Goal: Leave review/rating: Share an evaluation or opinion about a product, service, or content

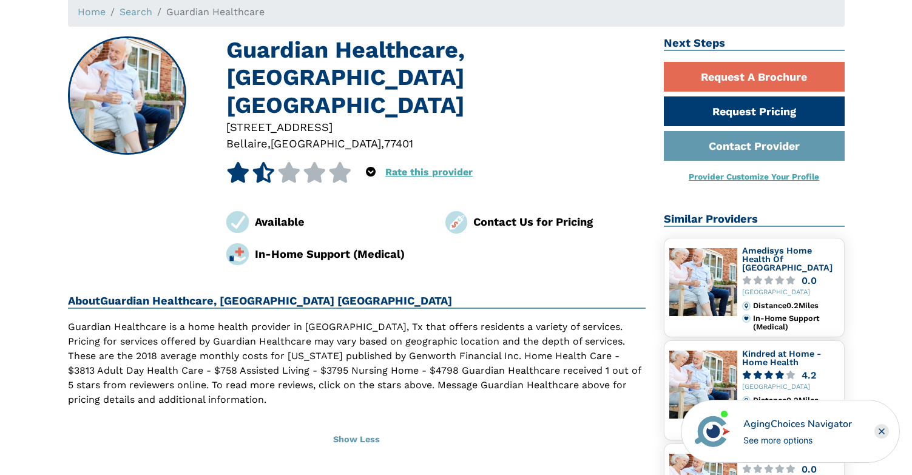
scroll to position [72, 0]
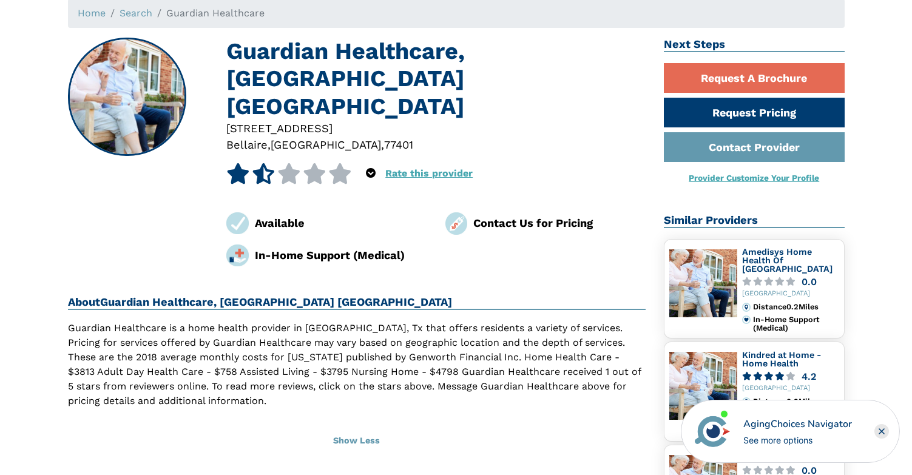
click at [299, 163] on icon at bounding box center [289, 173] width 24 height 21
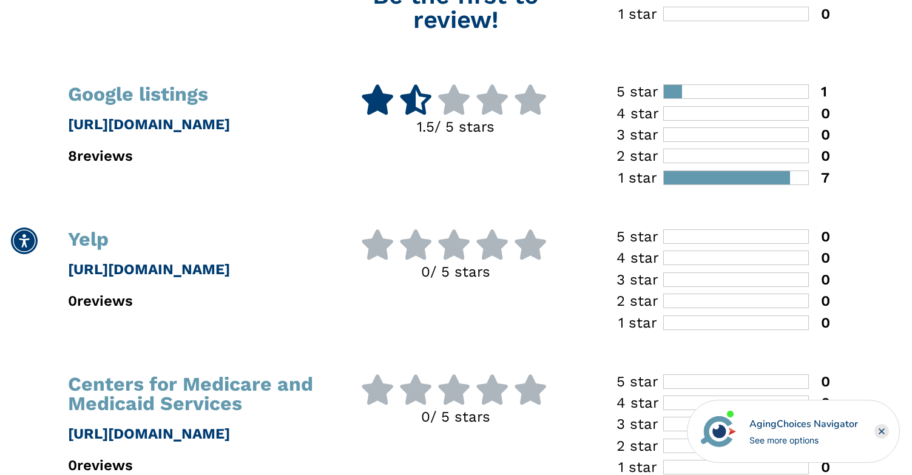
scroll to position [364, 0]
click at [221, 129] on p "[URL][DOMAIN_NAME]" at bounding box center [191, 125] width 247 height 22
click at [241, 124] on p "[URL][DOMAIN_NAME]" at bounding box center [191, 125] width 247 height 22
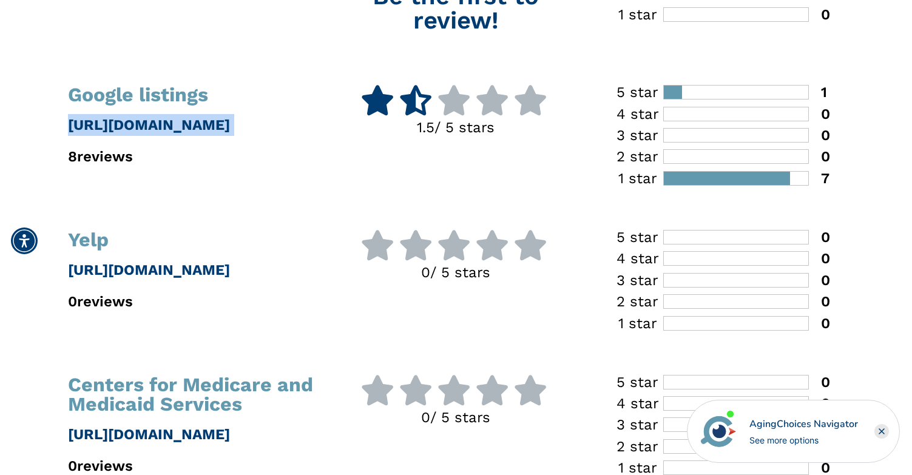
click at [241, 124] on p "[URL][DOMAIN_NAME]" at bounding box center [191, 125] width 247 height 22
copy p "[URL][DOMAIN_NAME]"
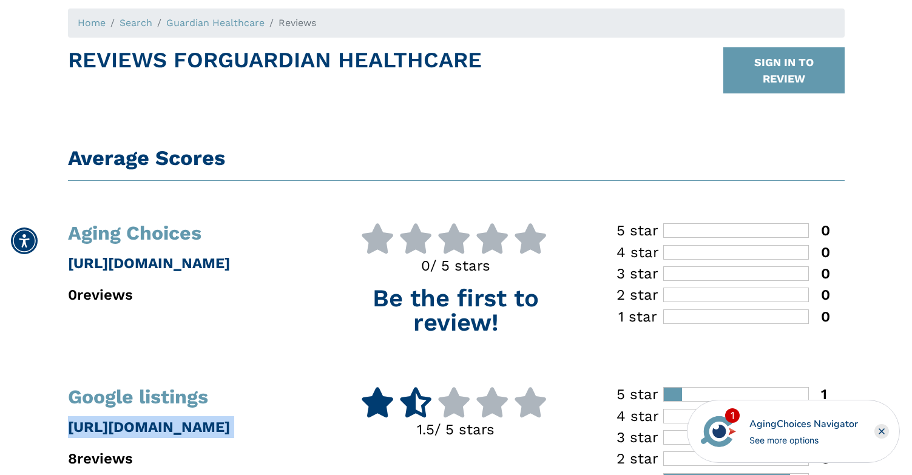
scroll to position [61, 0]
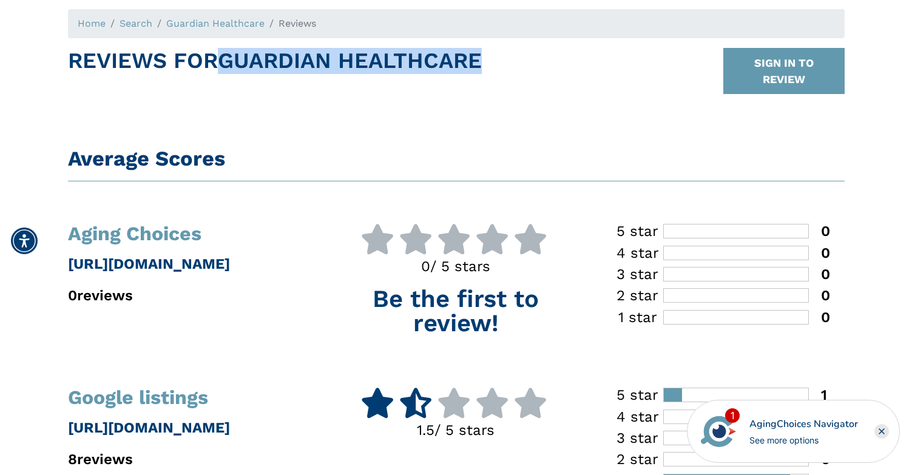
drag, startPoint x: 447, startPoint y: 58, endPoint x: 225, endPoint y: 53, distance: 221.6
click at [225, 53] on div "Reviews For Guardian Healthcare SIGN IN TO REVIEW" at bounding box center [456, 76] width 777 height 56
copy h1 "Guardian Healthcare"
